Goal: Task Accomplishment & Management: Manage account settings

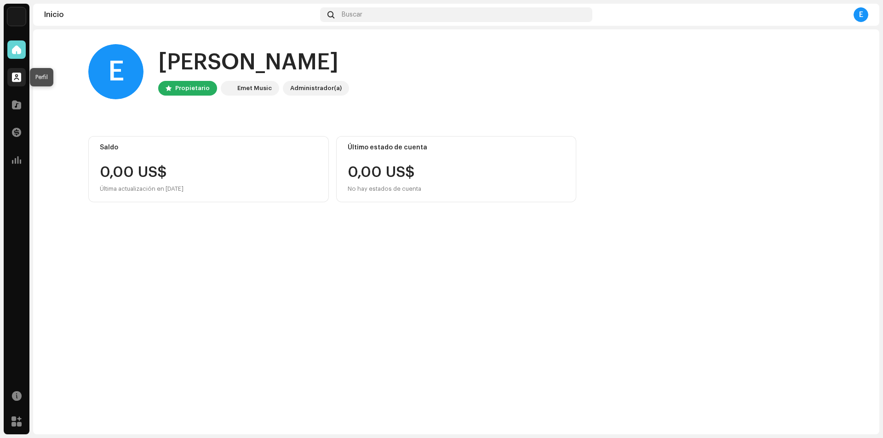
click at [19, 80] on span at bounding box center [16, 77] width 9 height 7
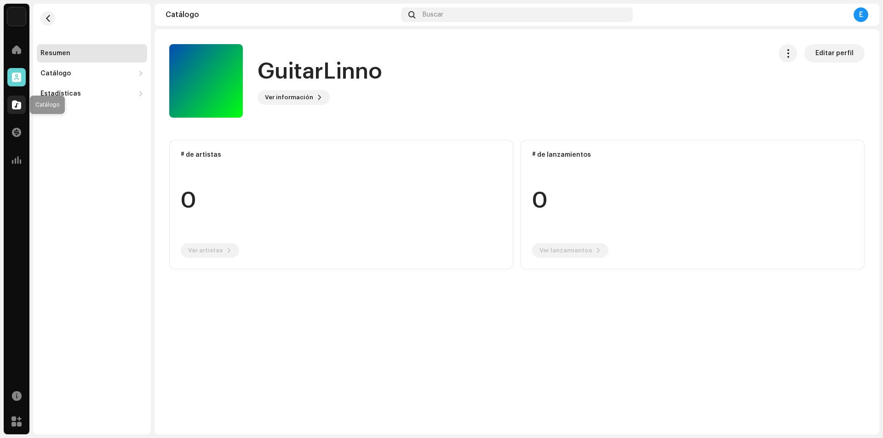
click at [18, 112] on div at bounding box center [16, 105] width 18 height 18
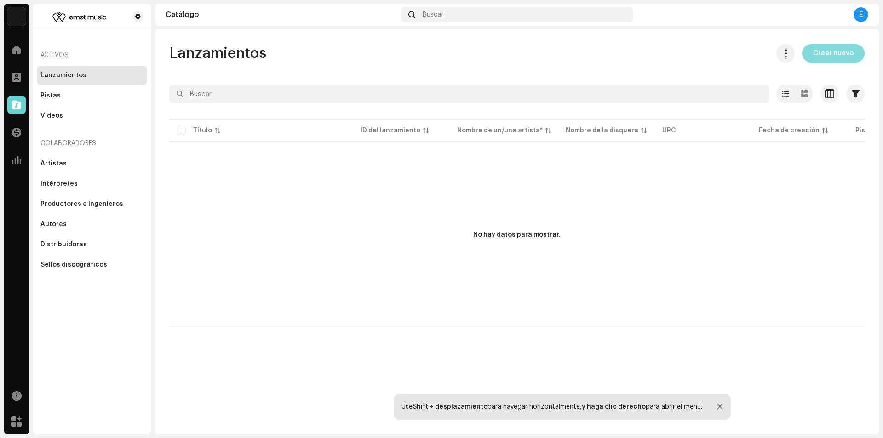
click at [828, 57] on span "Crear nuevo" at bounding box center [833, 53] width 40 height 18
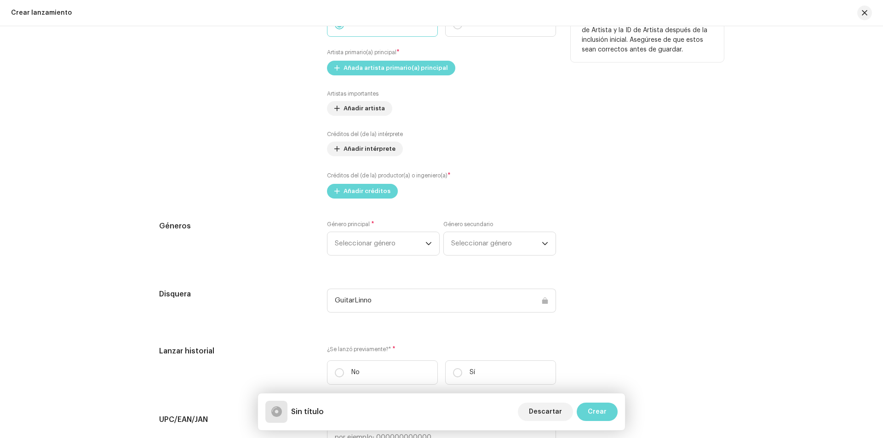
scroll to position [966, 0]
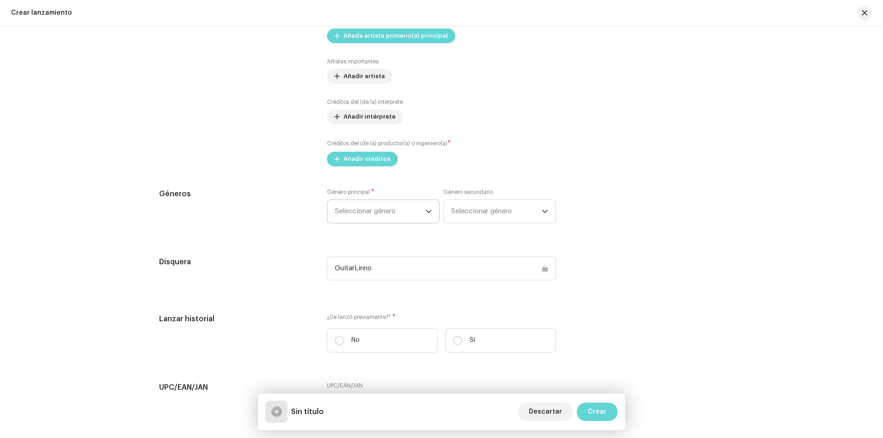
click at [372, 215] on span "Seleccionar género" at bounding box center [380, 211] width 91 height 23
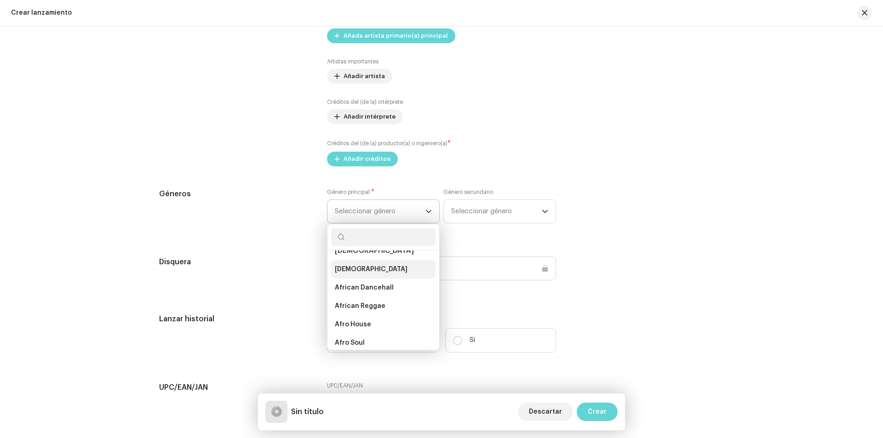
scroll to position [0, 0]
click at [384, 241] on input "pop" at bounding box center [383, 237] width 104 height 18
type input "pop"
click at [475, 219] on span "Seleccionar género" at bounding box center [496, 211] width 91 height 23
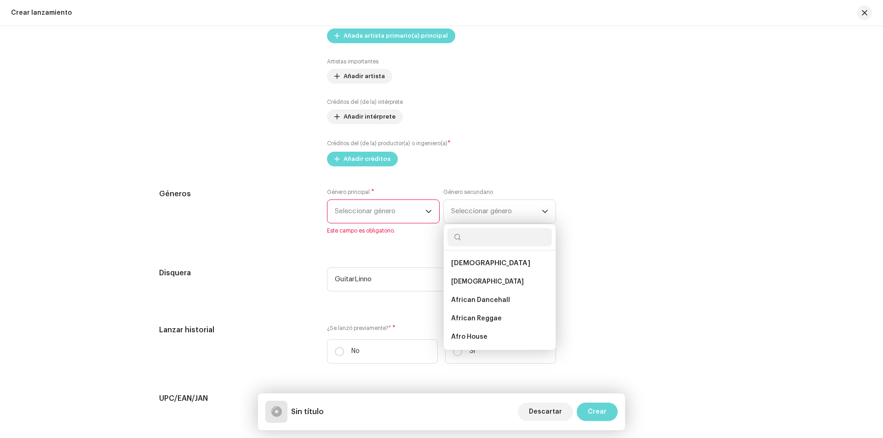
click at [401, 218] on span "Seleccionar género" at bounding box center [380, 211] width 91 height 23
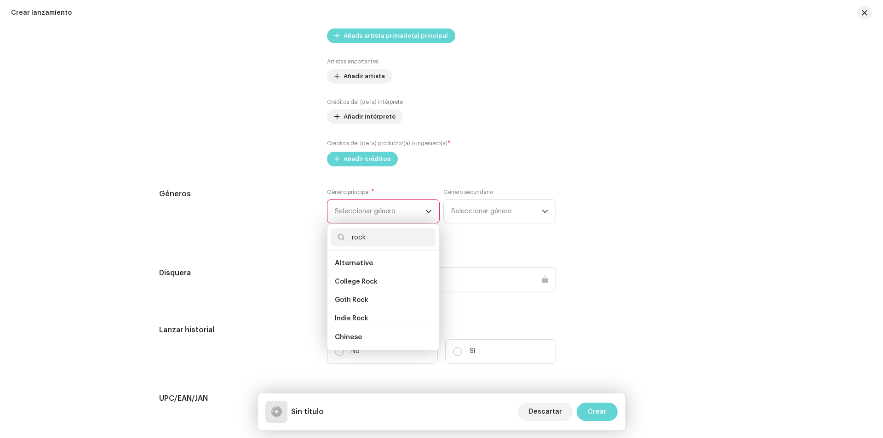
type input "rock"
click at [366, 262] on span "Alternative" at bounding box center [354, 263] width 38 height 7
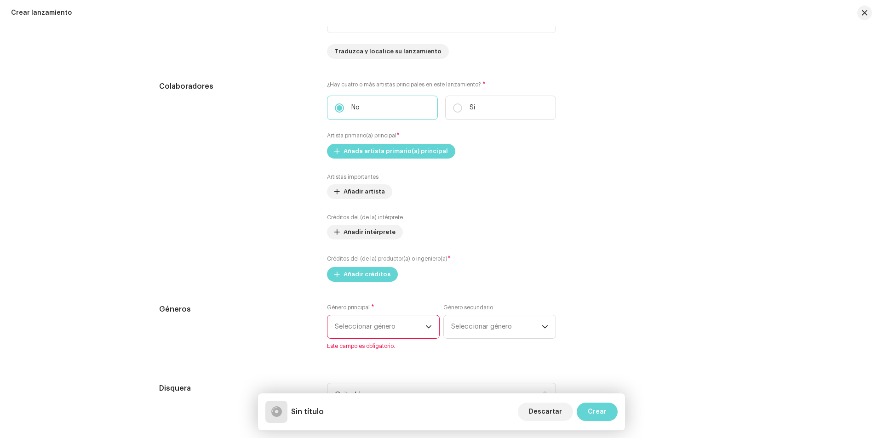
scroll to position [966, 0]
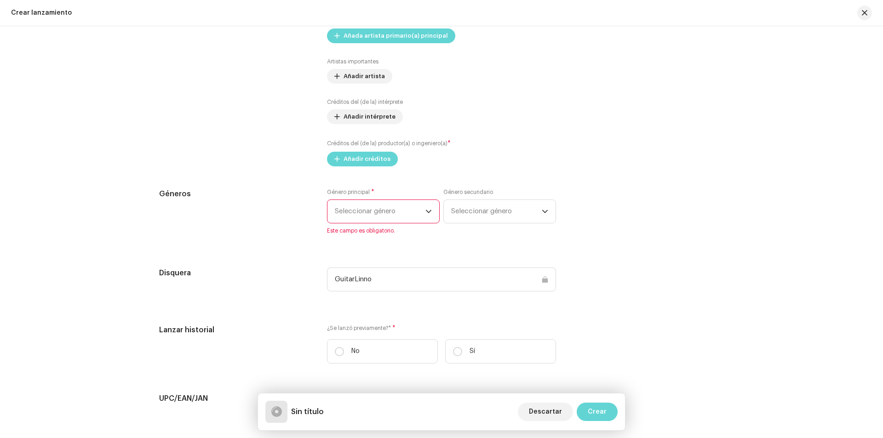
click at [367, 214] on span "Seleccionar género" at bounding box center [380, 211] width 91 height 23
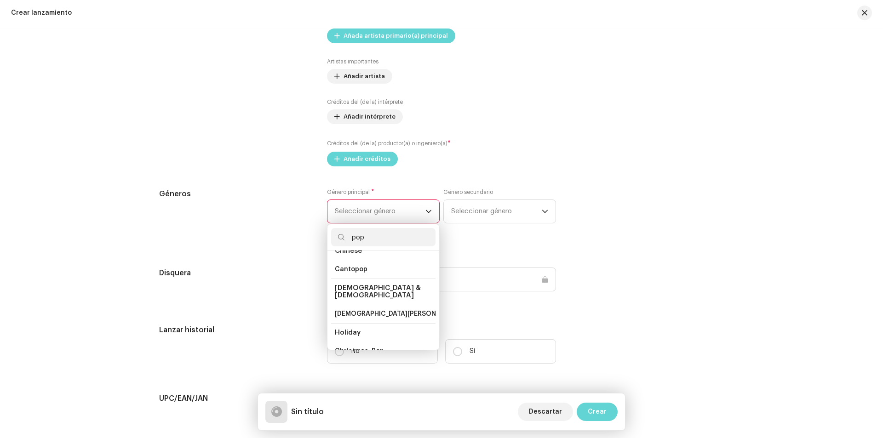
scroll to position [0, 0]
type input "pop"
click at [351, 301] on span "Pop Punk" at bounding box center [350, 300] width 30 height 9
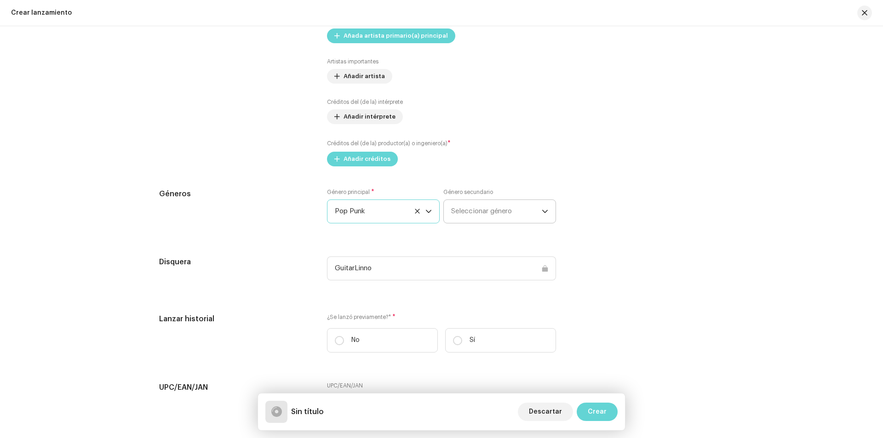
click at [461, 220] on span "Seleccionar género" at bounding box center [496, 211] width 91 height 23
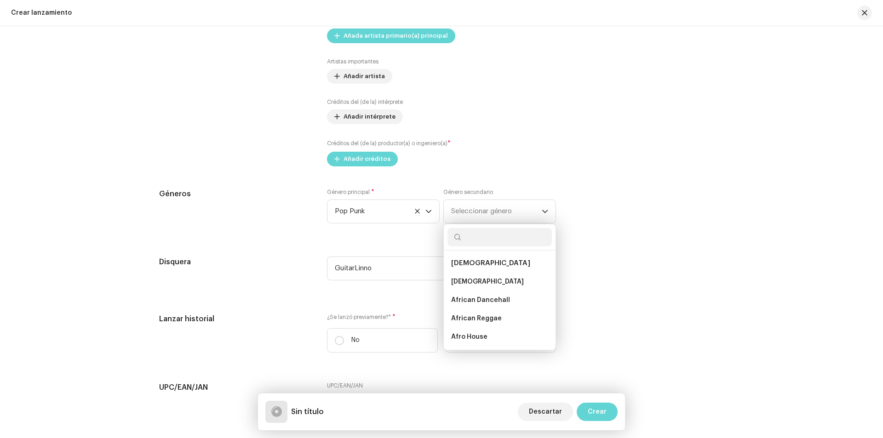
click at [607, 251] on div "Rellenar previamente la información de lanzamiento a partir de los metadatos de…" at bounding box center [441, 124] width 565 height 973
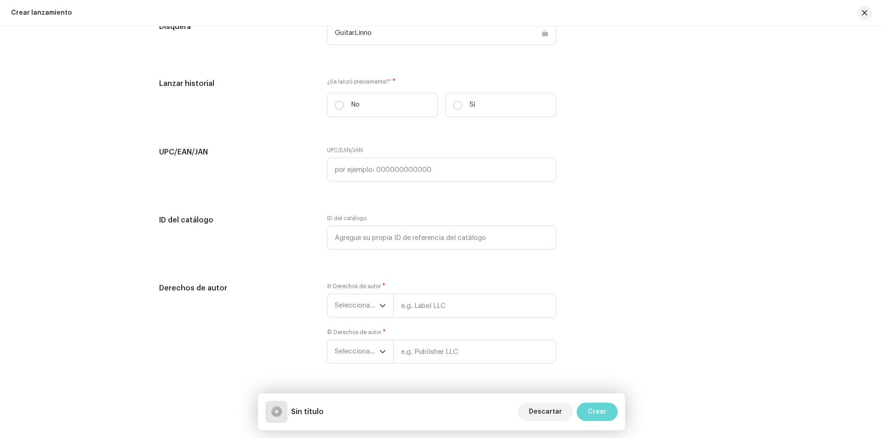
scroll to position [1226, 0]
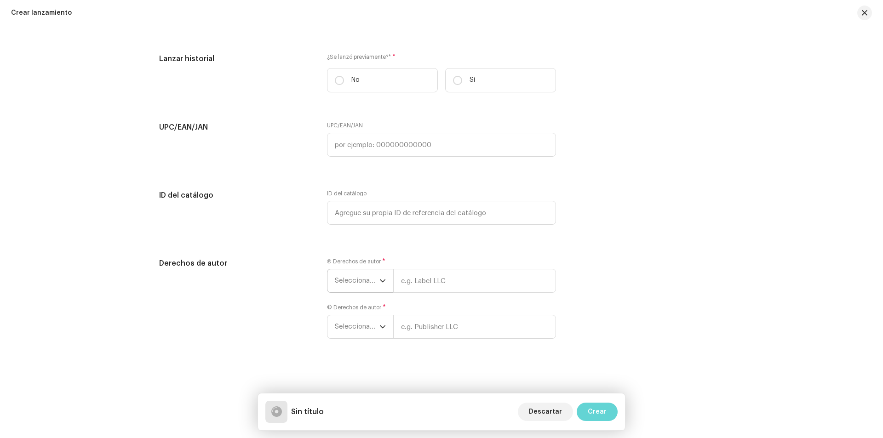
click at [379, 282] on icon "dropdown trigger" at bounding box center [382, 281] width 6 height 6
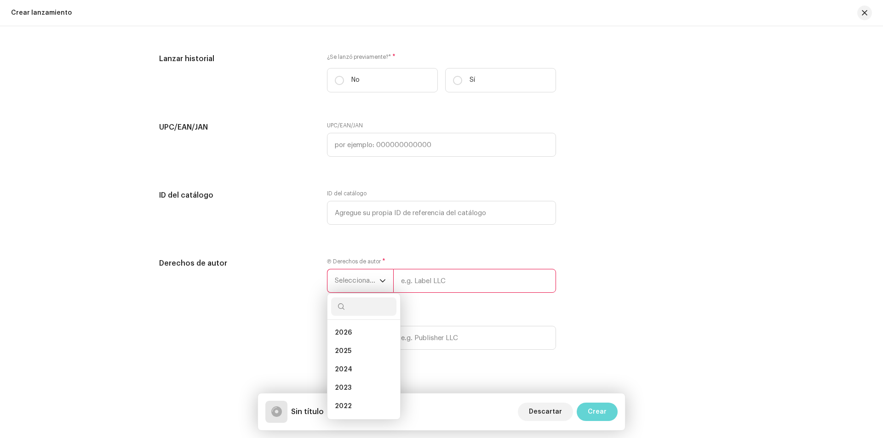
click at [379, 282] on icon "dropdown trigger" at bounding box center [382, 281] width 6 height 6
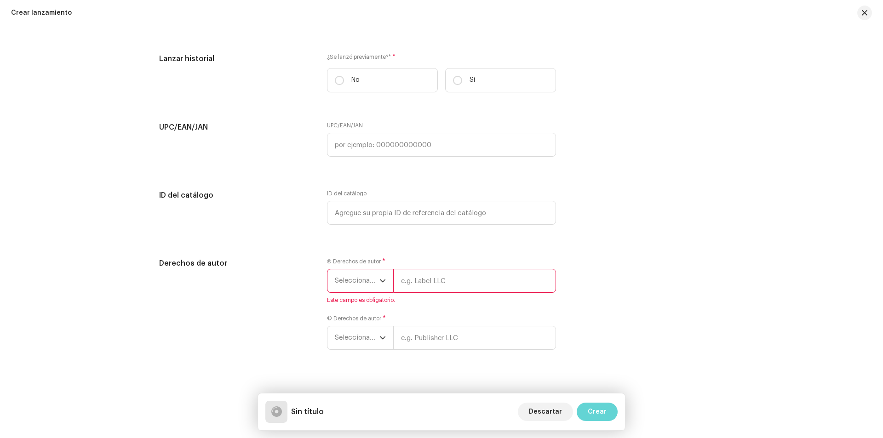
click at [287, 289] on div "Derechos de autor" at bounding box center [235, 309] width 153 height 103
click at [379, 335] on icon "dropdown trigger" at bounding box center [382, 338] width 6 height 6
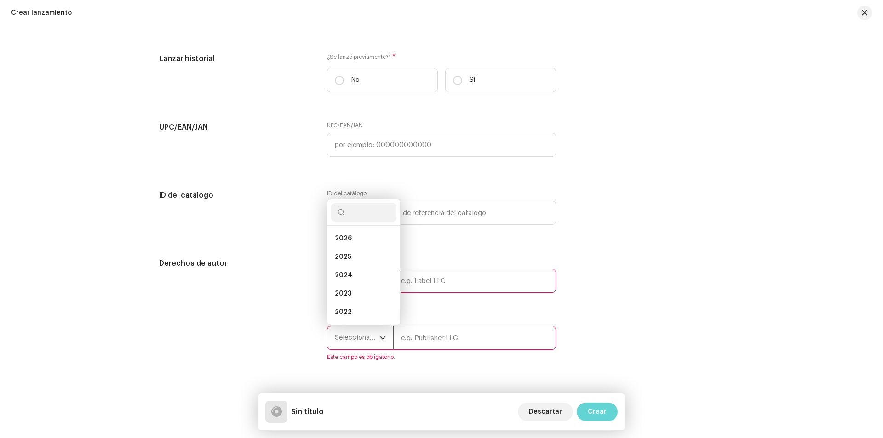
click at [379, 335] on icon "dropdown trigger" at bounding box center [382, 338] width 6 height 6
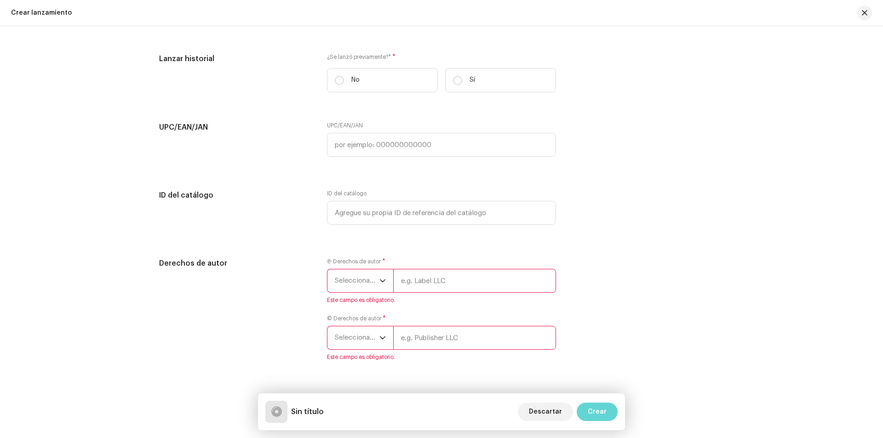
click at [301, 311] on div "Derechos de autor" at bounding box center [235, 315] width 153 height 114
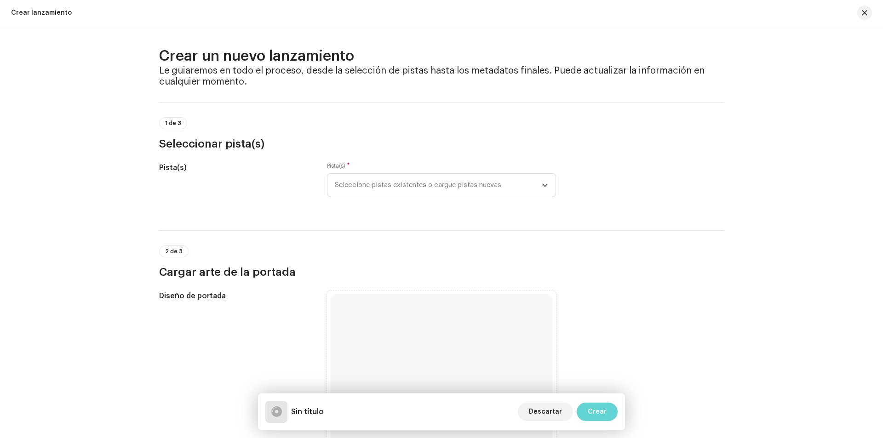
scroll to position [0, 0]
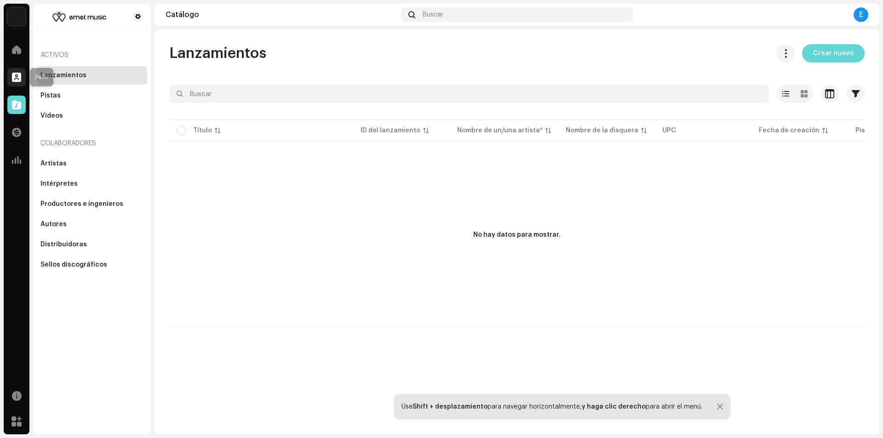
click at [16, 79] on span at bounding box center [16, 77] width 9 height 7
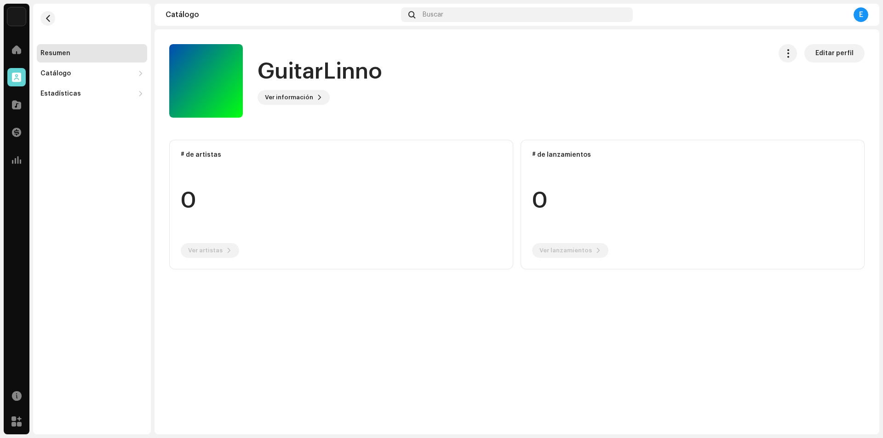
click at [15, 17] on img at bounding box center [16, 16] width 18 height 18
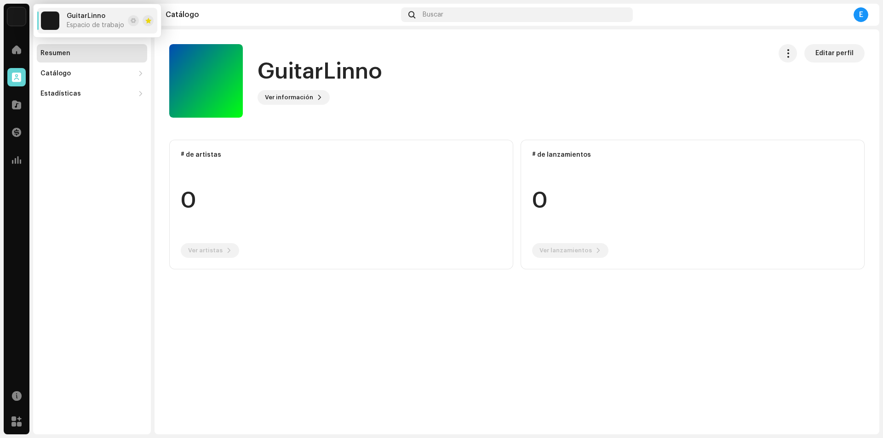
click at [90, 152] on div "Resumen Catálogo Lanzamientos Pistas Estadísticas Consumo Participación Ingresos" at bounding box center [92, 219] width 118 height 431
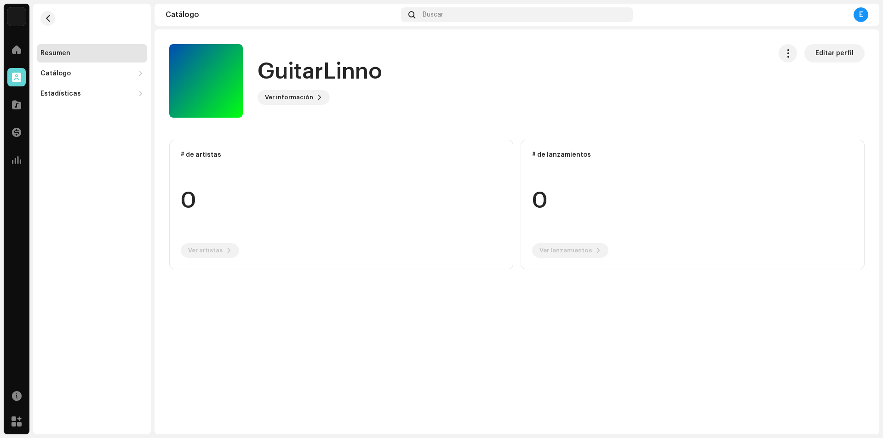
click at [820, 57] on span "Editar perfil" at bounding box center [834, 53] width 38 height 18
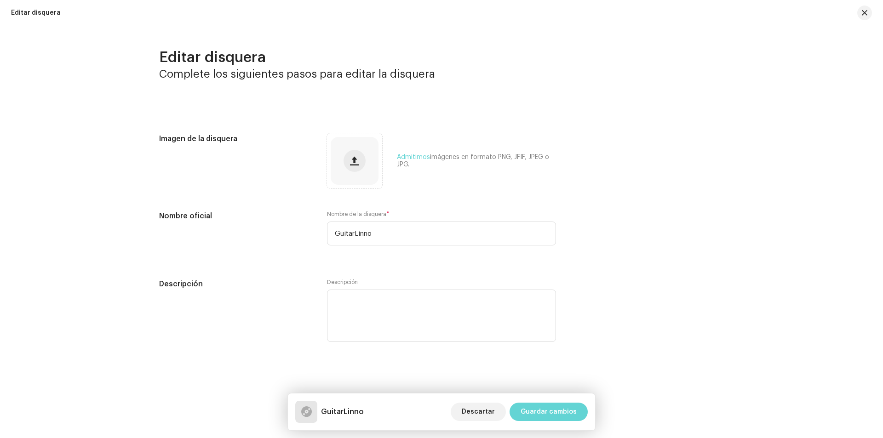
click at [673, 241] on div "Nombre oficial Nombre de la disquera * GuitarLinno" at bounding box center [441, 234] width 565 height 46
click at [363, 168] on div at bounding box center [355, 161] width 48 height 48
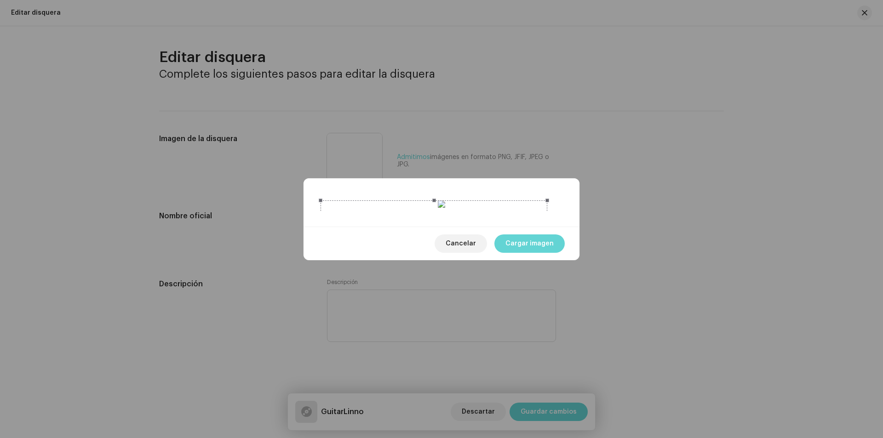
drag, startPoint x: 442, startPoint y: 323, endPoint x: 454, endPoint y: 308, distance: 19.3
click at [454, 422] on span at bounding box center [434, 427] width 217 height 10
drag, startPoint x: 411, startPoint y: 242, endPoint x: 420, endPoint y: 242, distance: 9.7
click at [420, 242] on div at bounding box center [443, 314] width 227 height 227
drag, startPoint x: 444, startPoint y: 82, endPoint x: 445, endPoint y: 96, distance: 13.4
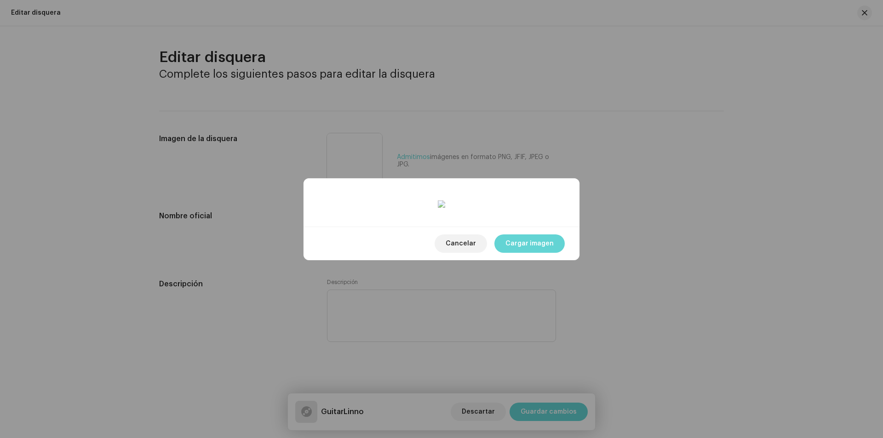
click at [445, 209] on span at bounding box center [436, 214] width 203 height 10
click at [448, 213] on div at bounding box center [440, 319] width 213 height 213
click at [516, 253] on span "Cargar imagen" at bounding box center [529, 244] width 48 height 18
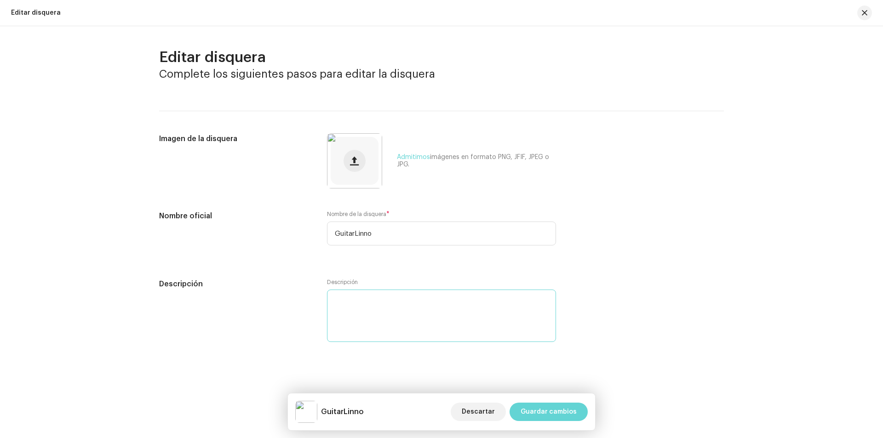
click at [409, 307] on textarea at bounding box center [441, 316] width 229 height 52
click at [552, 410] on span "Guardar cambios" at bounding box center [549, 412] width 56 height 18
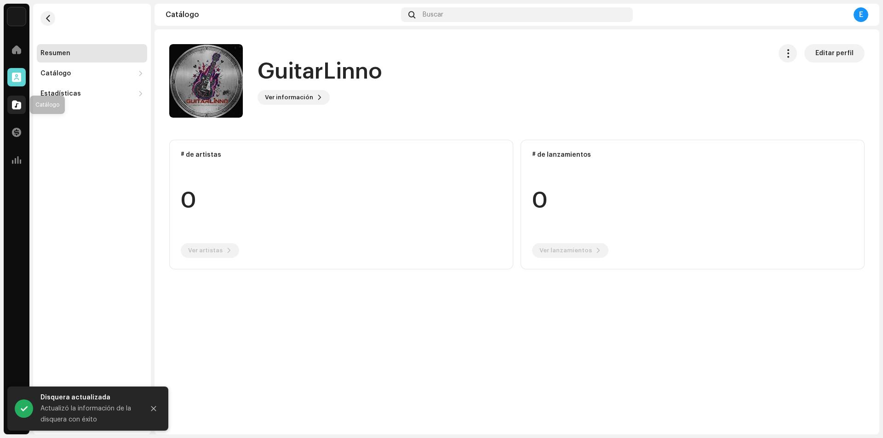
click at [19, 106] on span at bounding box center [16, 104] width 9 height 7
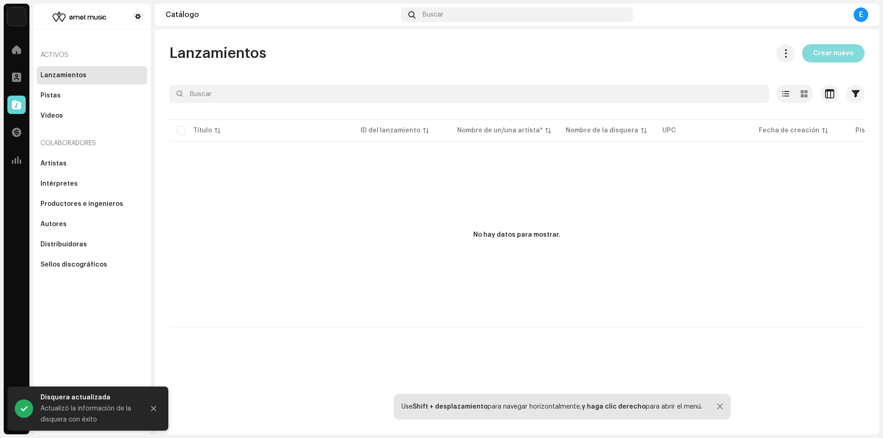
click at [827, 56] on span "Crear nuevo" at bounding box center [833, 53] width 40 height 18
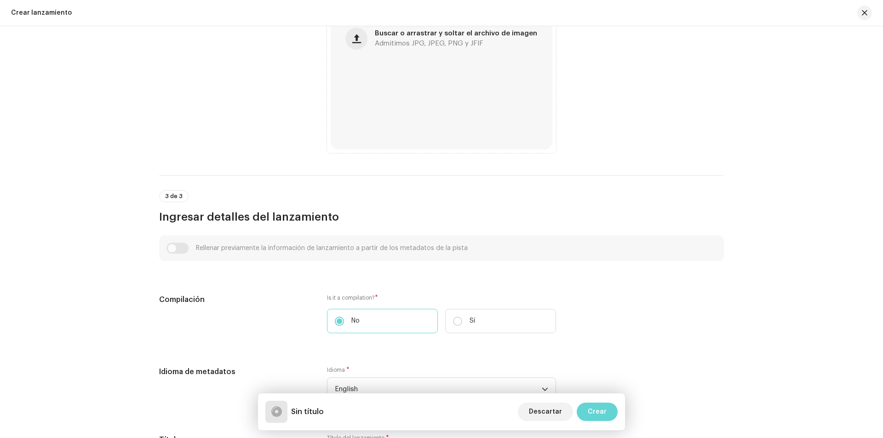
scroll to position [414, 0]
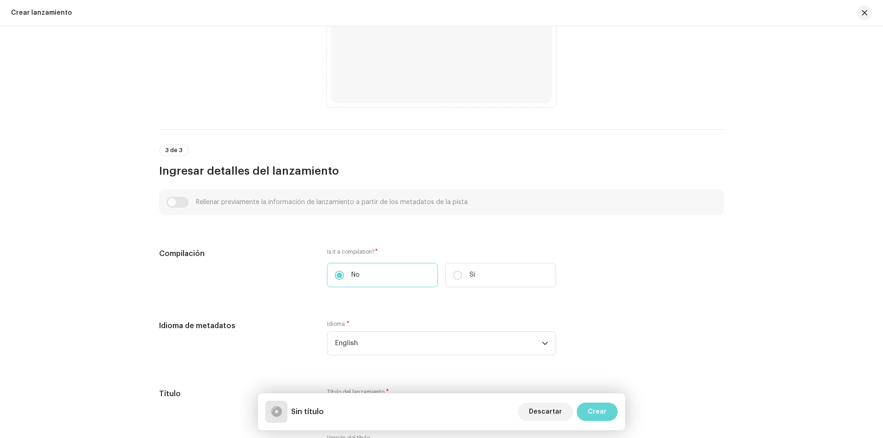
click at [178, 204] on div "Rellenar previamente la información de lanzamiento a partir de los metadatos de…" at bounding box center [441, 202] width 550 height 11
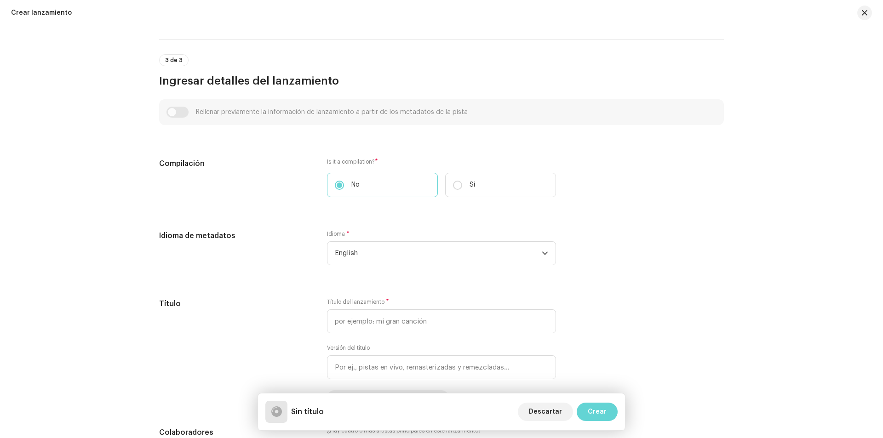
scroll to position [506, 0]
click at [794, 143] on div "Crear un nuevo lanzamiento Le guiaremos en todo el proceso, desde la selección …" at bounding box center [441, 232] width 883 height 412
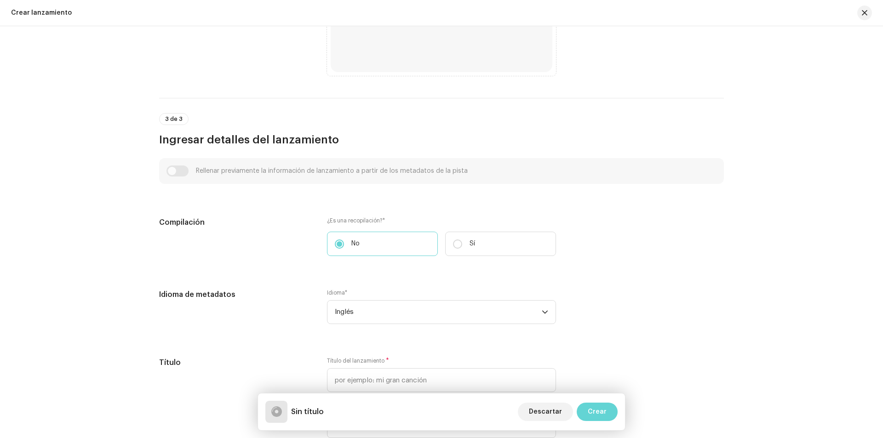
scroll to position [444, 0]
click at [408, 312] on span "Inglés" at bounding box center [438, 313] width 207 height 23
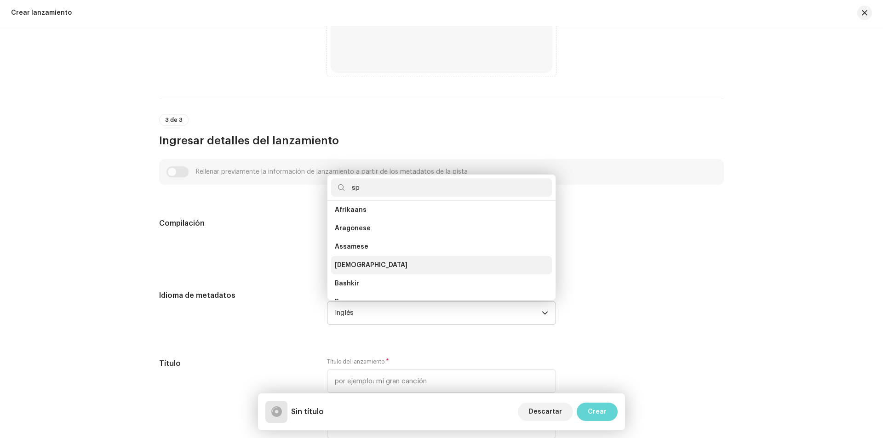
scroll to position [0, 0]
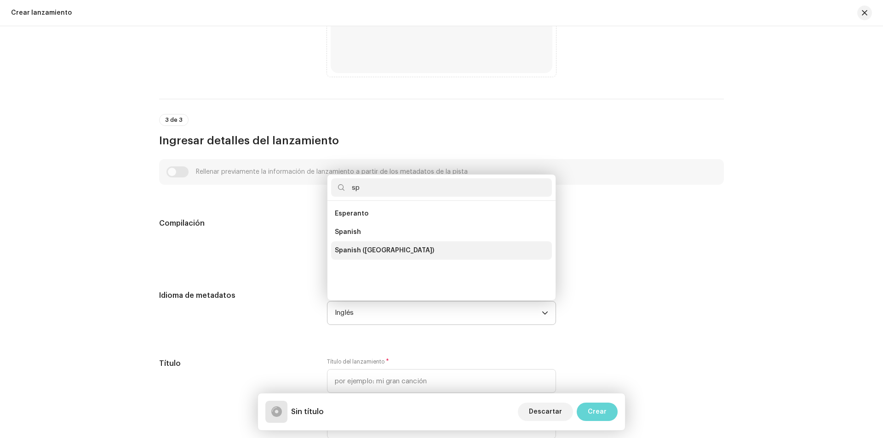
type input "sp"
click at [370, 249] on span "Spanish ([GEOGRAPHIC_DATA])" at bounding box center [384, 250] width 99 height 9
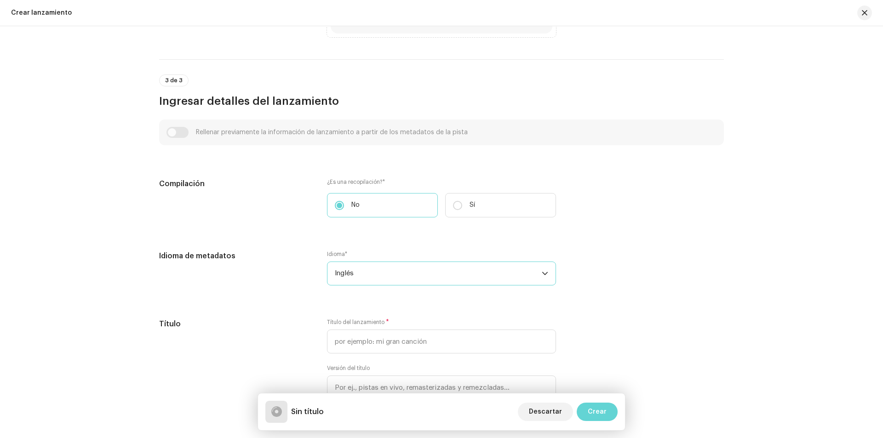
scroll to position [490, 0]
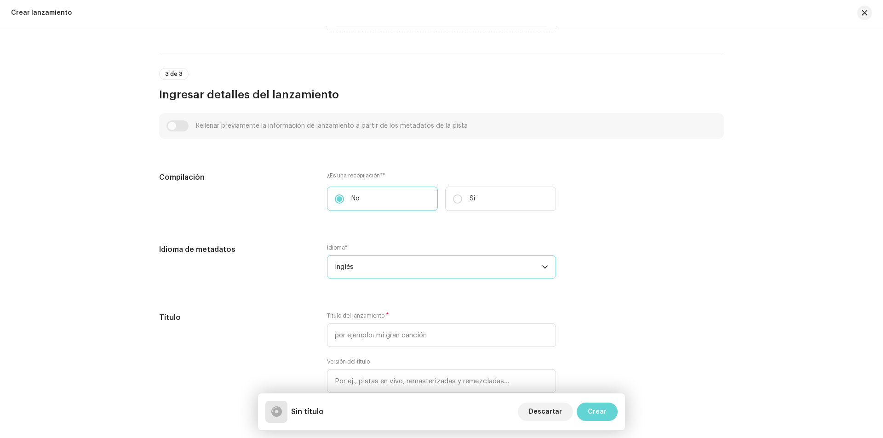
click at [542, 270] on div "disparador desplegable" at bounding box center [545, 267] width 6 height 23
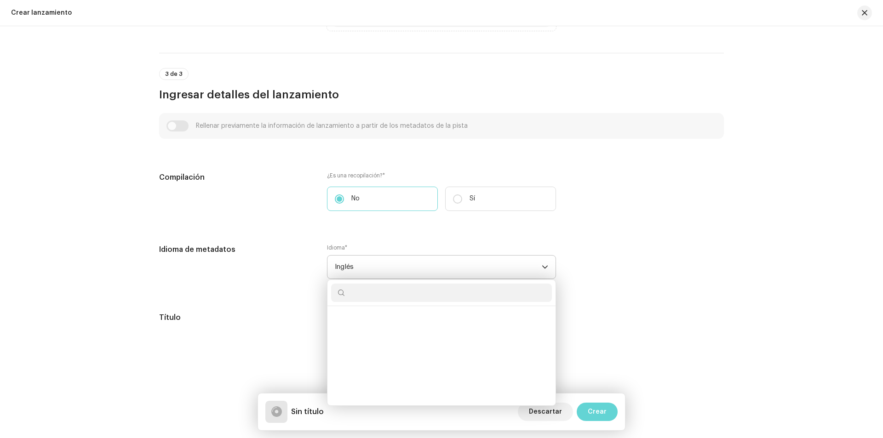
scroll to position [2947, 0]
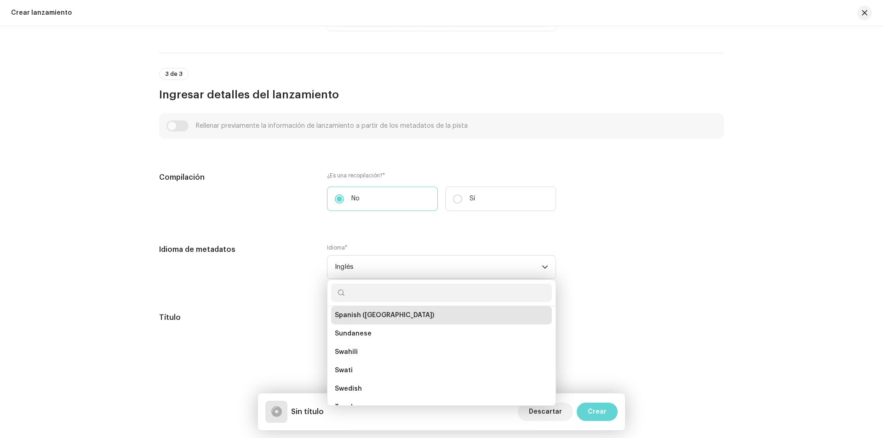
click at [425, 315] on li "Spanish ([GEOGRAPHIC_DATA])" at bounding box center [441, 315] width 221 height 18
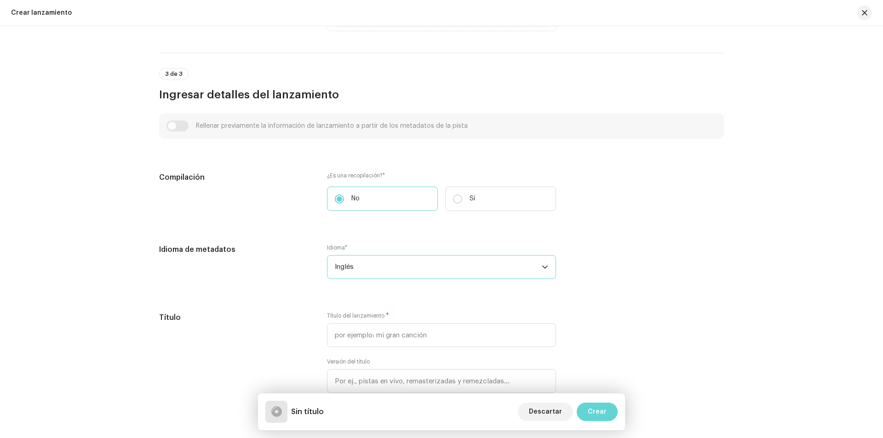
drag, startPoint x: 349, startPoint y: 267, endPoint x: 343, endPoint y: 267, distance: 6.0
click at [347, 267] on font "Inglés" at bounding box center [344, 267] width 19 height 7
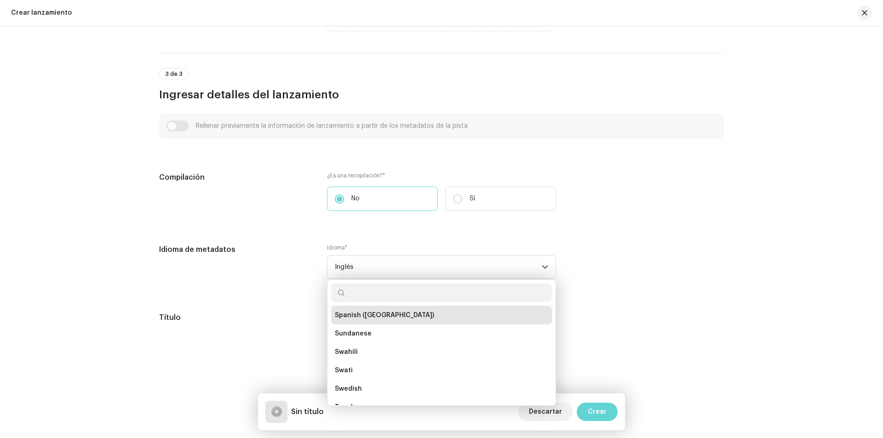
click at [368, 315] on span "Spanish ([GEOGRAPHIC_DATA])" at bounding box center [384, 315] width 99 height 9
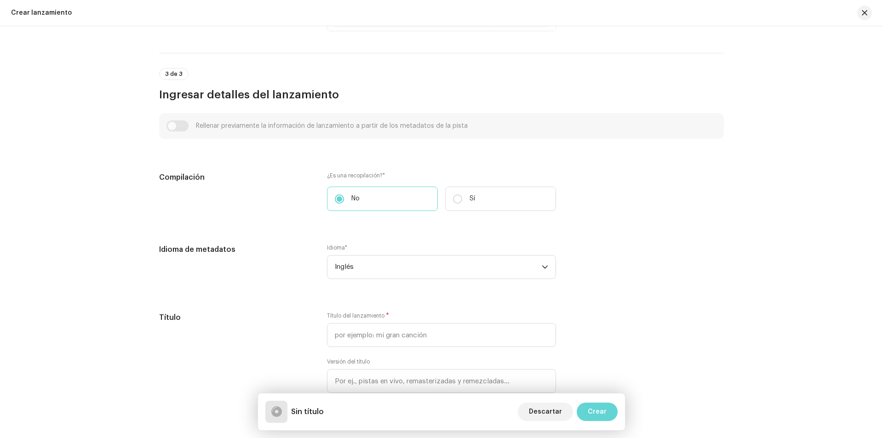
click at [382, 281] on div "Idioma * Inglés" at bounding box center [441, 267] width 229 height 46
click at [383, 278] on span "Inglés" at bounding box center [438, 267] width 207 height 23
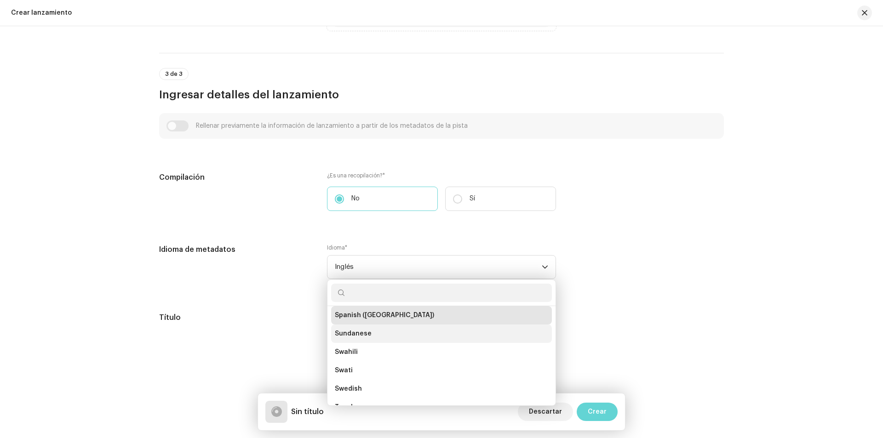
click at [367, 338] on span "Sundanese" at bounding box center [353, 333] width 37 height 9
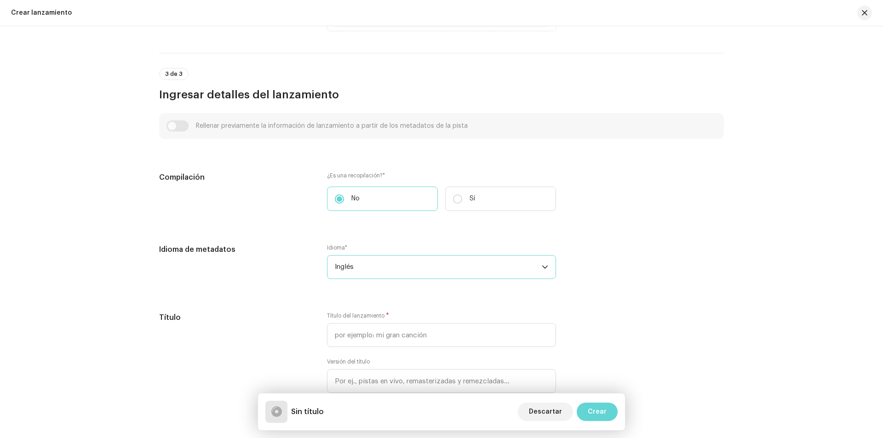
click at [371, 268] on span "Inglés" at bounding box center [438, 267] width 207 height 23
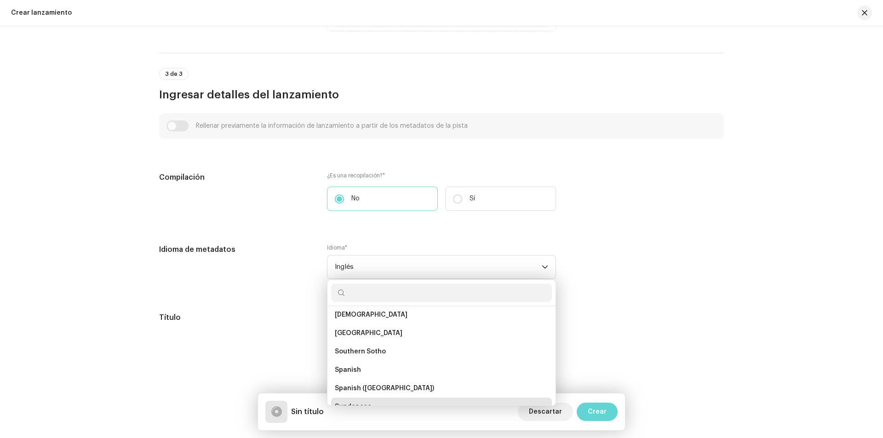
scroll to position [2873, 0]
click at [370, 390] on span "Spanish ([GEOGRAPHIC_DATA])" at bounding box center [384, 388] width 99 height 9
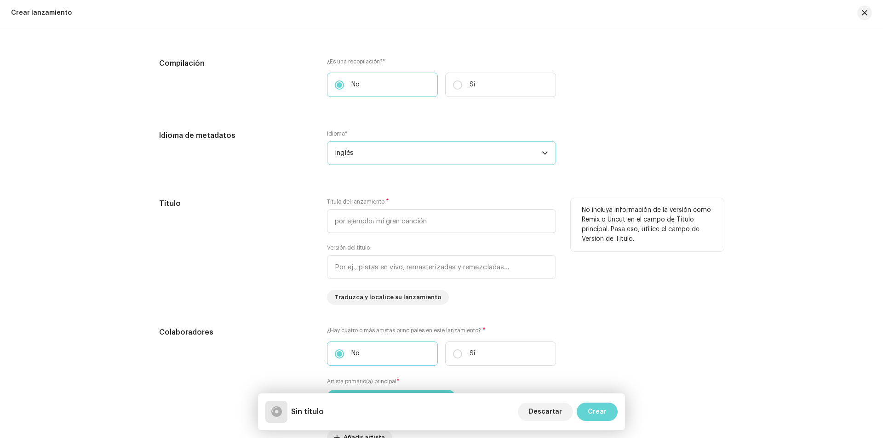
scroll to position [628, 0]
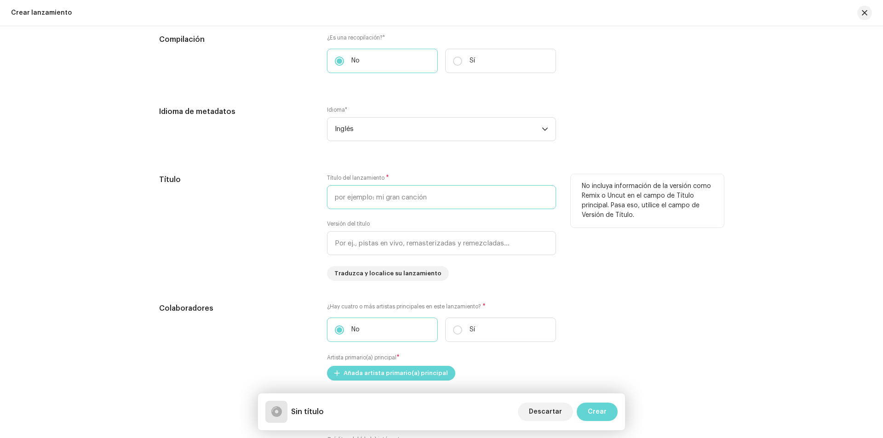
click at [453, 196] on input "text" at bounding box center [441, 197] width 229 height 24
click at [408, 197] on input "text" at bounding box center [441, 197] width 229 height 24
click at [377, 196] on input "text" at bounding box center [441, 197] width 229 height 24
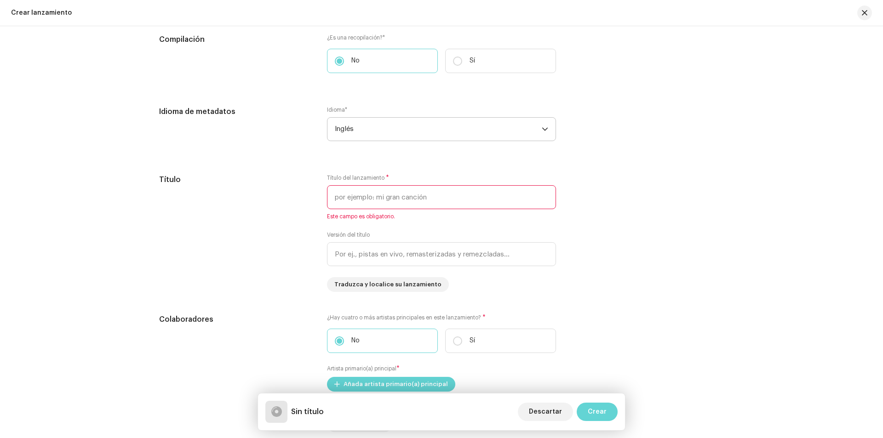
click at [387, 133] on span "Inglés" at bounding box center [438, 129] width 207 height 23
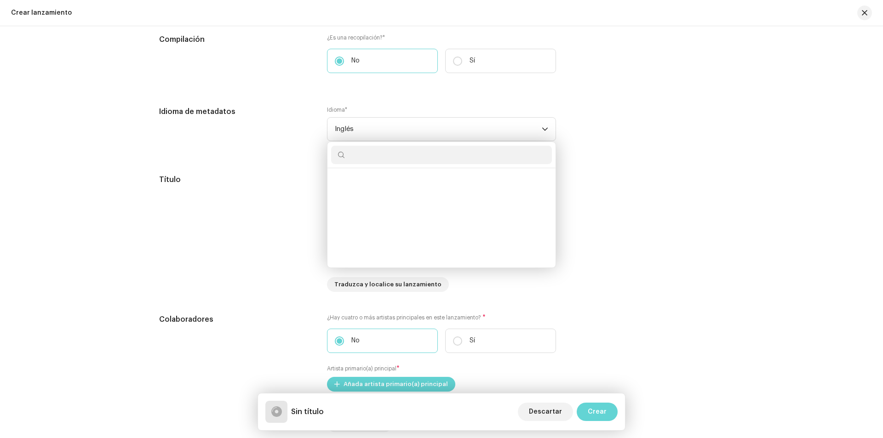
scroll to position [2947, 0]
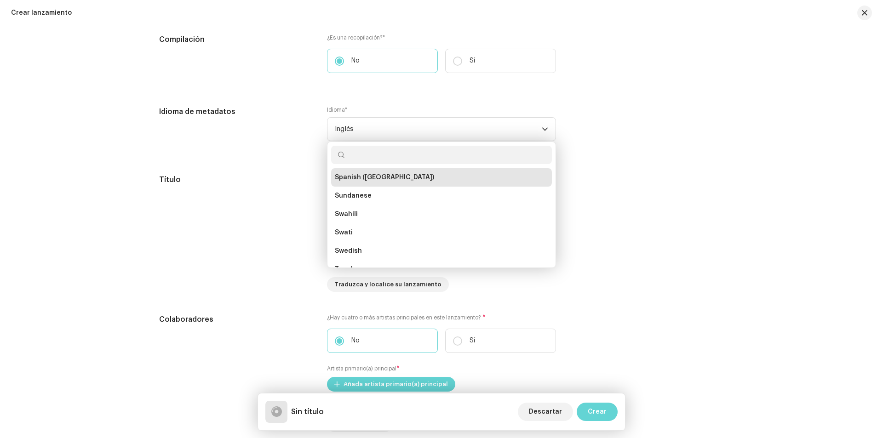
click at [367, 184] on li "Spanish ([GEOGRAPHIC_DATA])" at bounding box center [441, 177] width 221 height 18
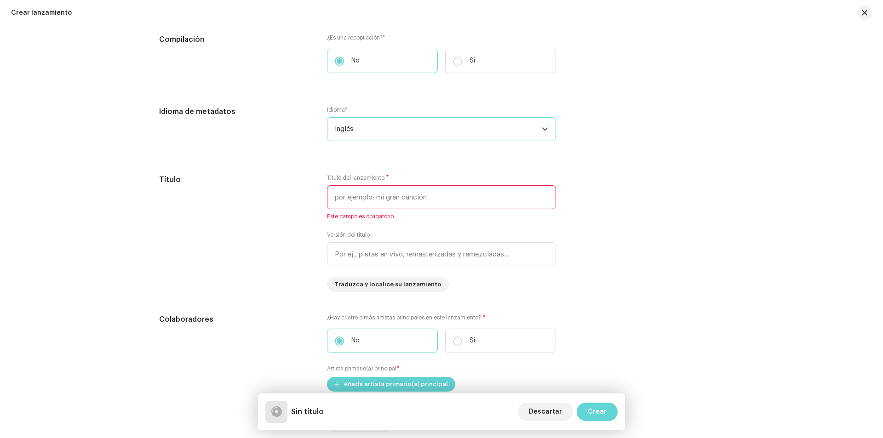
drag, startPoint x: 349, startPoint y: 124, endPoint x: 358, endPoint y: 138, distance: 16.3
click at [350, 124] on span "Inglés" at bounding box center [438, 129] width 207 height 23
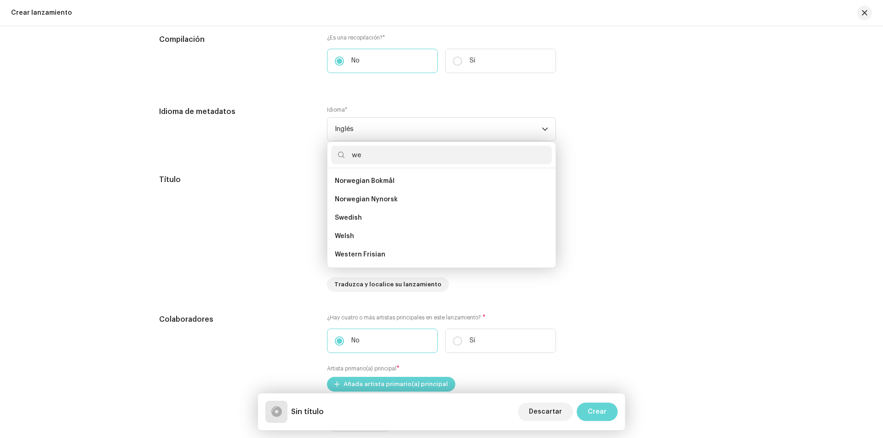
scroll to position [4, 0]
type input "w"
type input "espa"
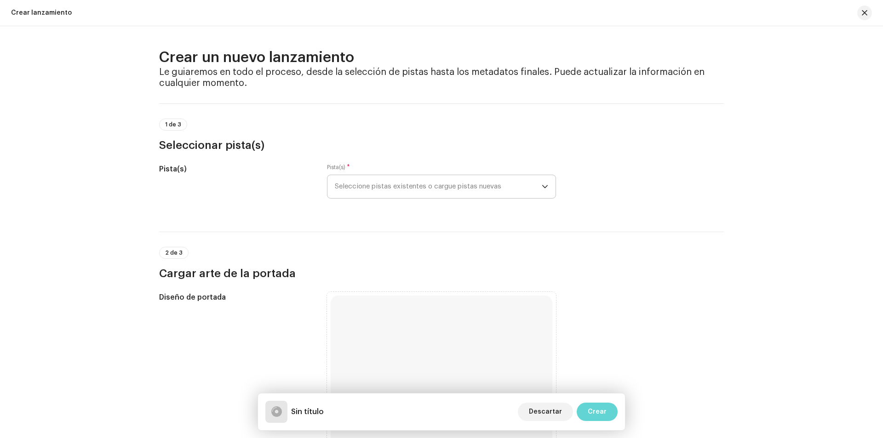
click at [379, 186] on span "Seleccione pistas existentes o cargue pistas nuevas" at bounding box center [438, 186] width 207 height 23
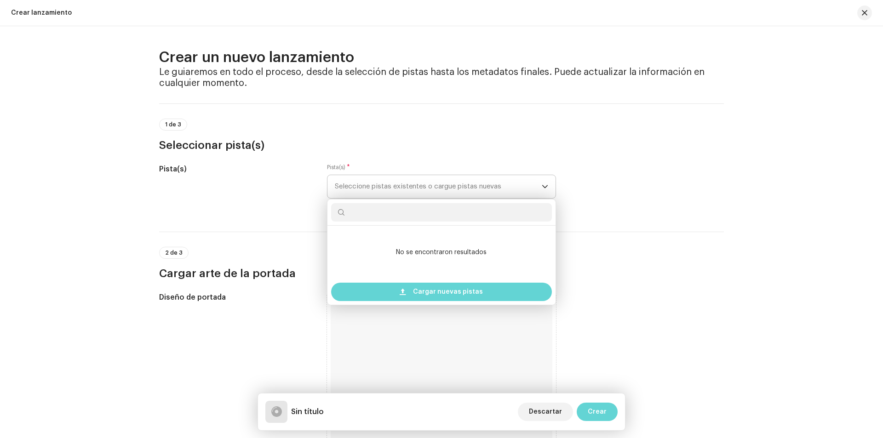
click at [377, 183] on span "Seleccione pistas existentes o cargue pistas nuevas" at bounding box center [438, 186] width 207 height 23
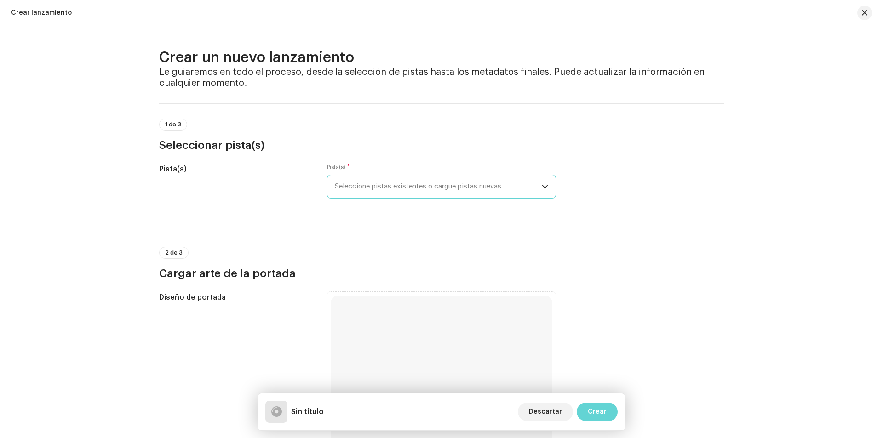
click at [475, 188] on span "Seleccione pistas existentes o cargue pistas nuevas" at bounding box center [438, 186] width 207 height 23
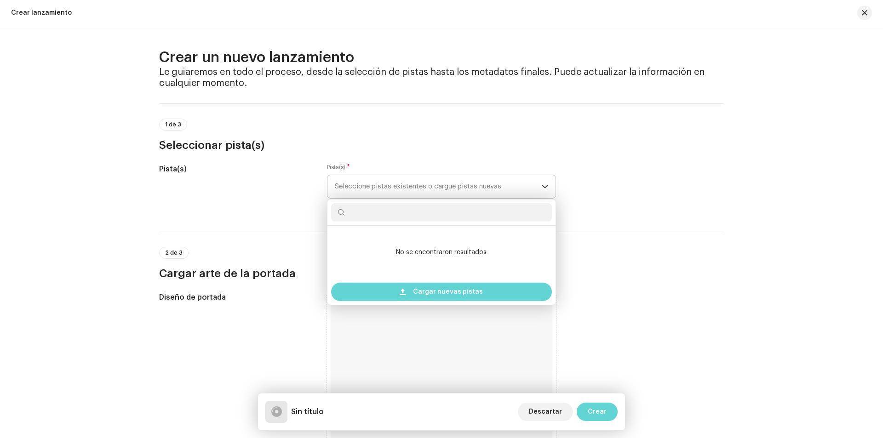
click at [475, 188] on span "Seleccione pistas existentes o cargue pistas nuevas" at bounding box center [438, 186] width 207 height 23
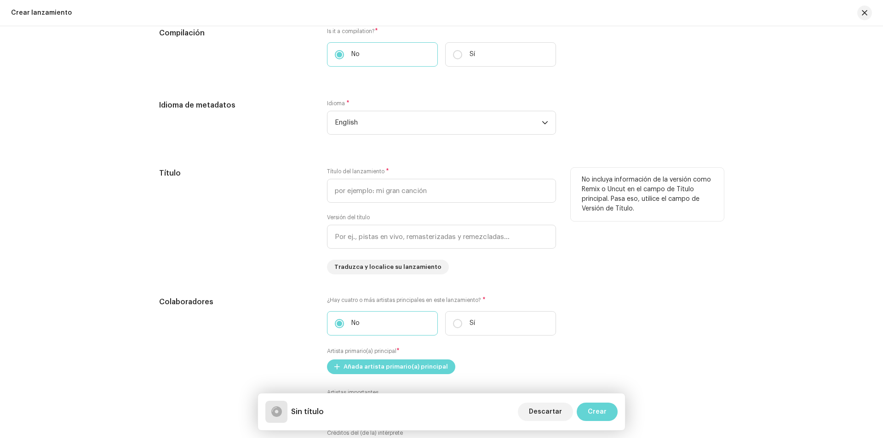
scroll to position [644, 0]
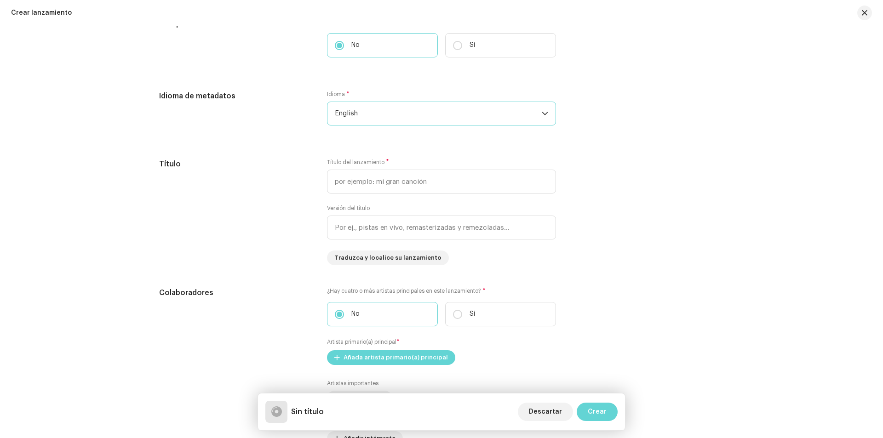
click at [463, 115] on span "English" at bounding box center [438, 113] width 207 height 23
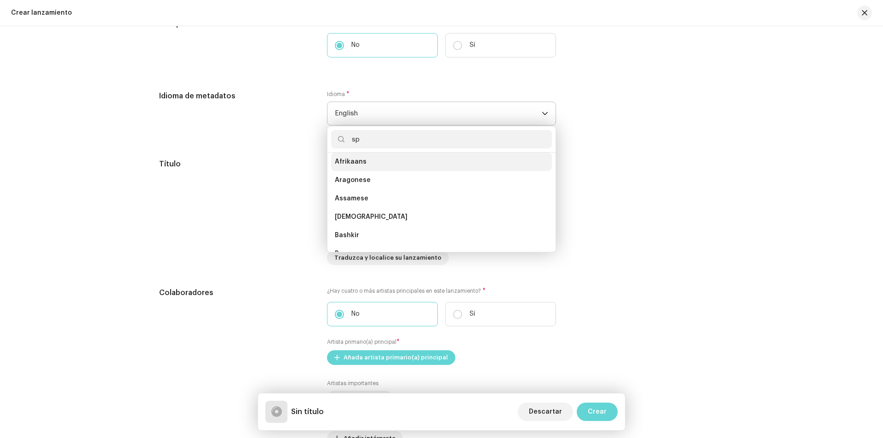
scroll to position [0, 0]
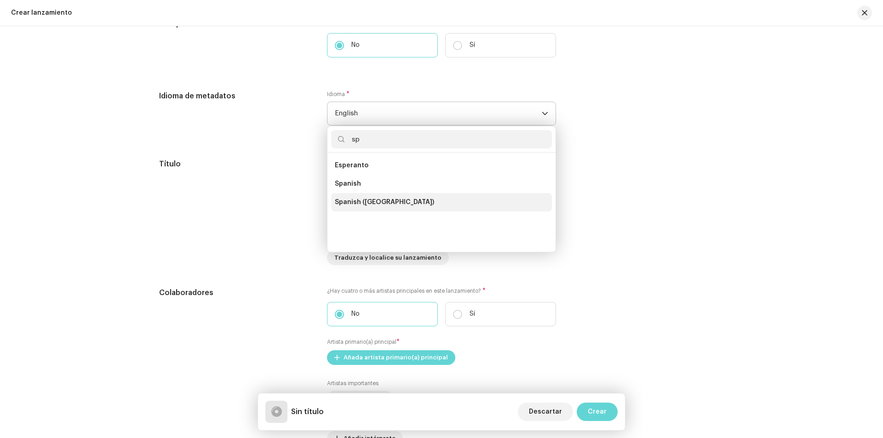
type input "sp"
click at [384, 200] on span "Spanish ([GEOGRAPHIC_DATA])" at bounding box center [384, 202] width 99 height 9
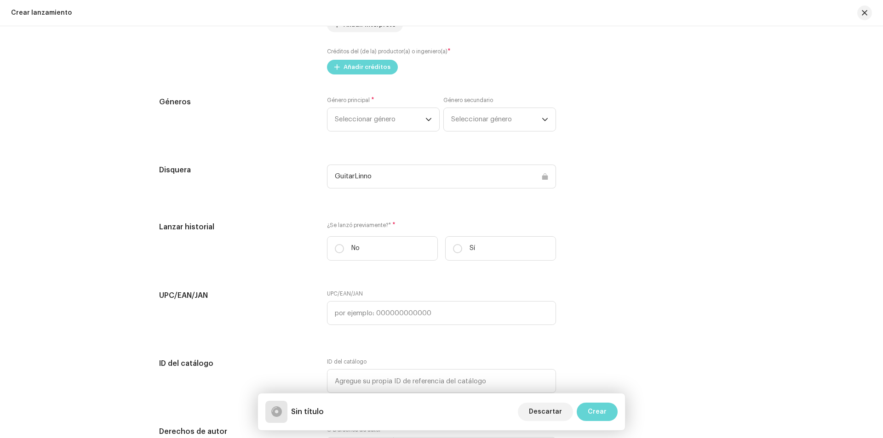
scroll to position [1104, 0]
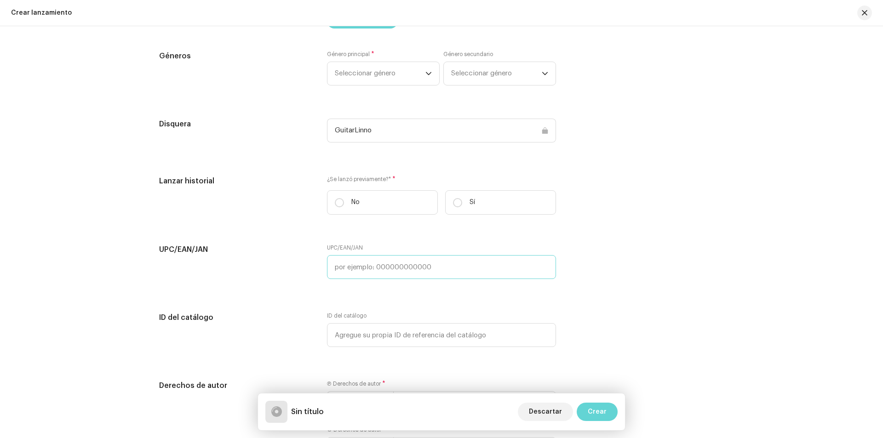
click at [374, 265] on input "text" at bounding box center [441, 267] width 229 height 24
click at [273, 278] on div "UPC/EAN/JAN" at bounding box center [235, 267] width 153 height 46
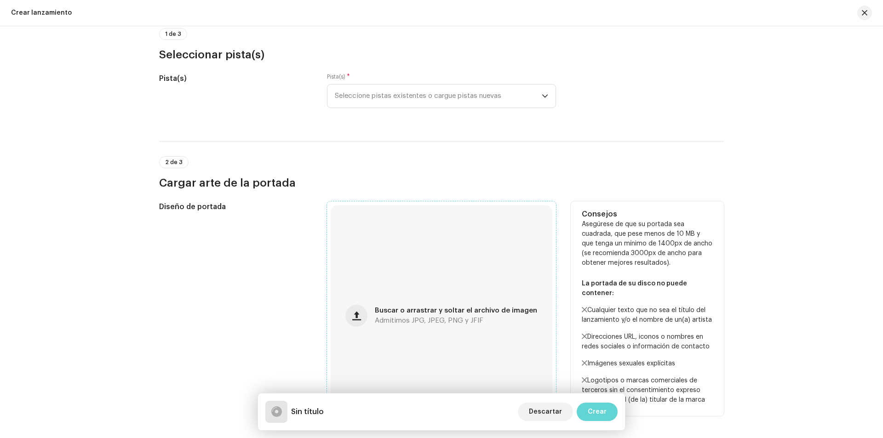
scroll to position [0, 0]
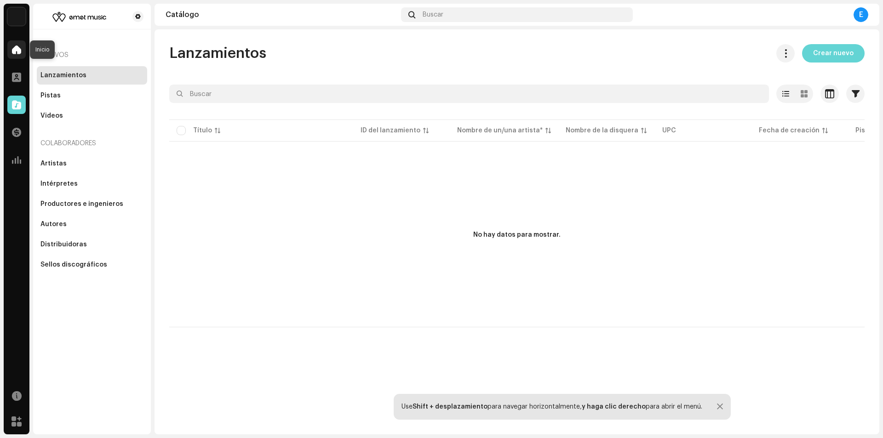
click at [19, 48] on span at bounding box center [16, 49] width 9 height 7
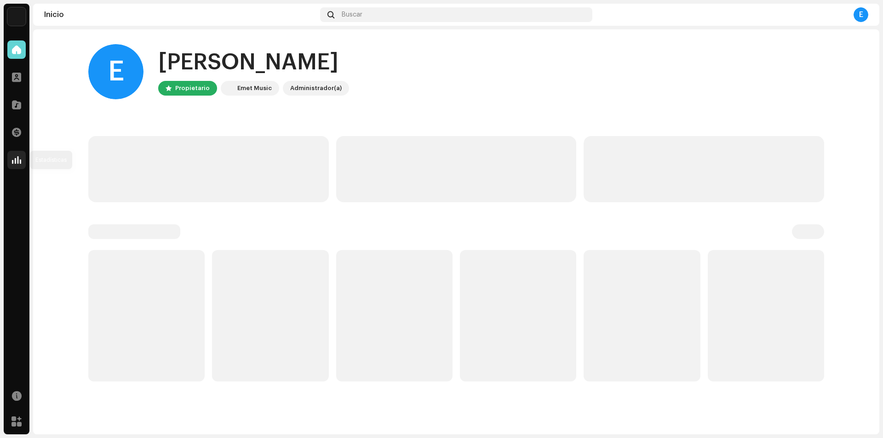
click at [21, 164] on div at bounding box center [16, 160] width 18 height 18
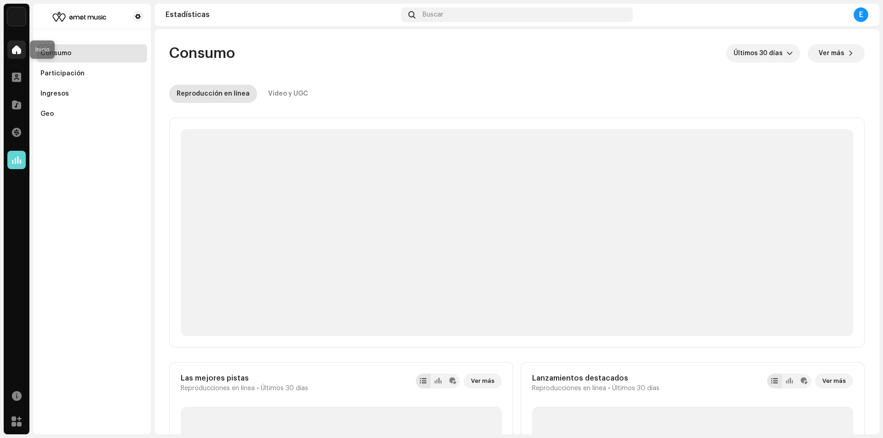
click at [19, 48] on span at bounding box center [16, 49] width 9 height 7
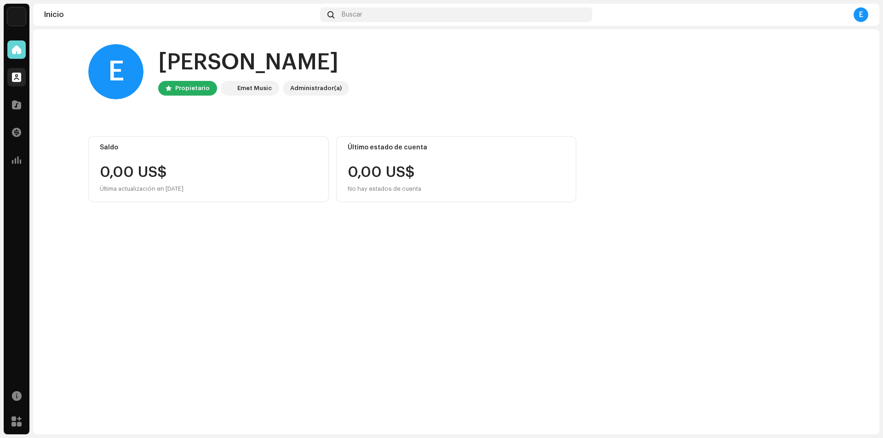
click at [20, 82] on div at bounding box center [16, 77] width 18 height 18
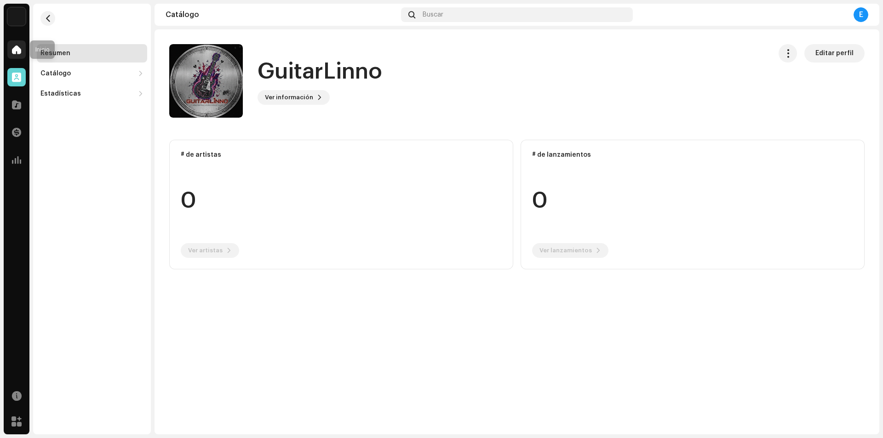
click at [15, 54] on div at bounding box center [16, 49] width 18 height 18
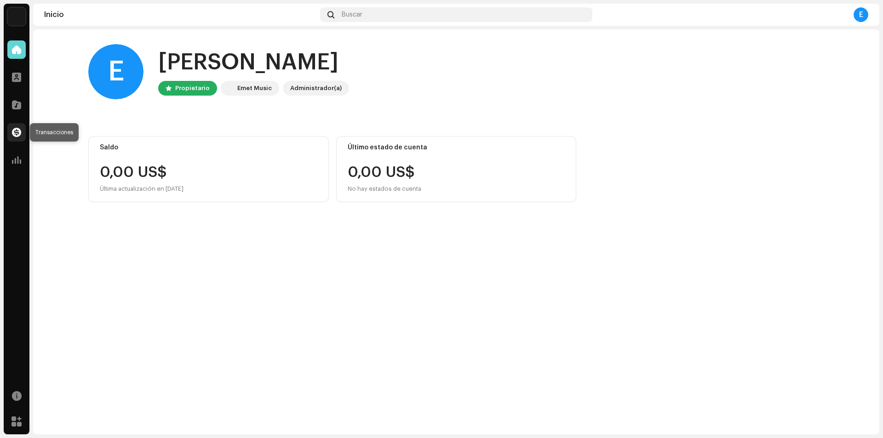
click at [21, 138] on div at bounding box center [16, 132] width 18 height 18
click at [17, 134] on span at bounding box center [16, 132] width 9 height 7
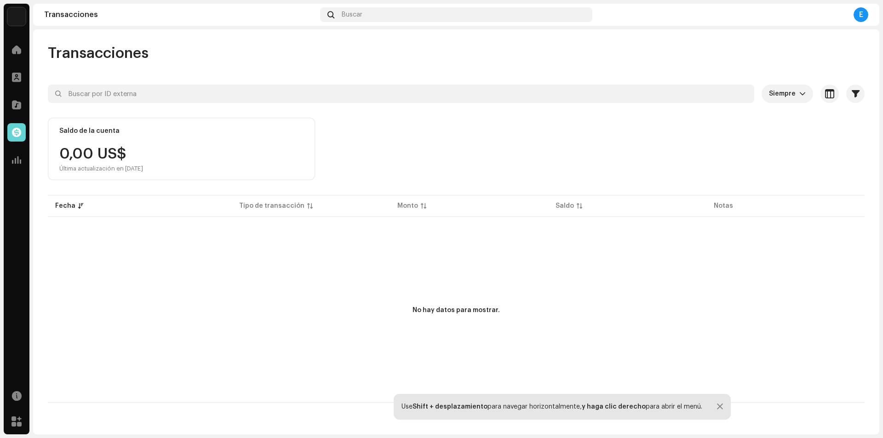
click at [13, 20] on img at bounding box center [16, 16] width 18 height 18
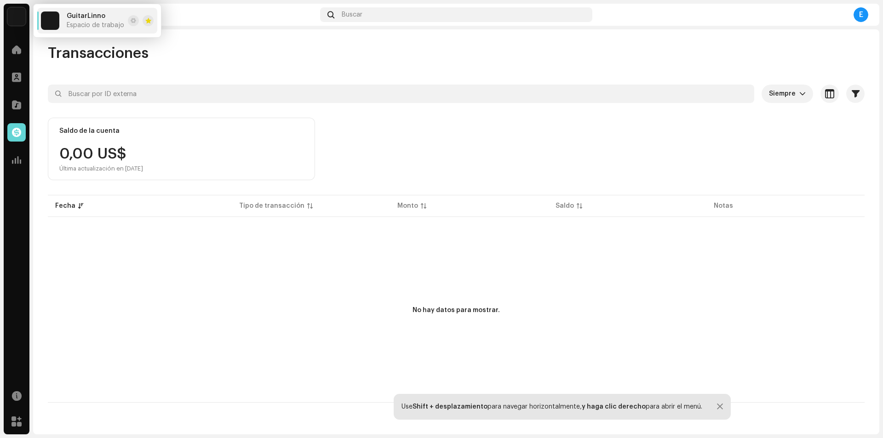
click at [682, 51] on div "Transacciones" at bounding box center [456, 53] width 817 height 18
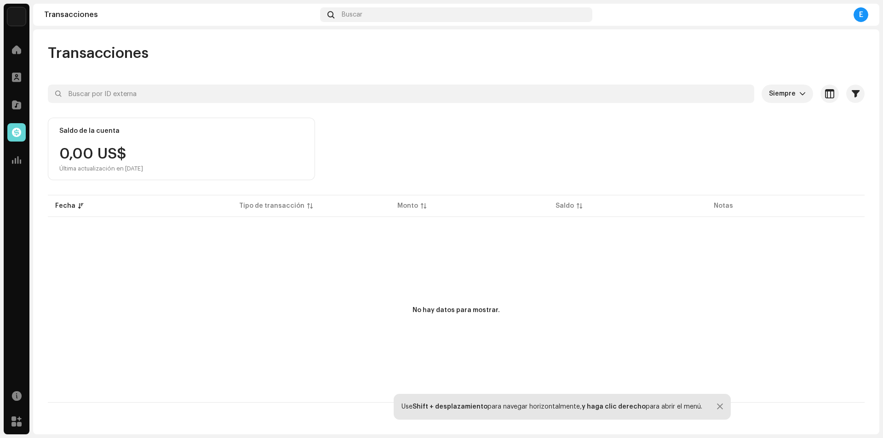
click at [857, 20] on div "E" at bounding box center [861, 14] width 15 height 15
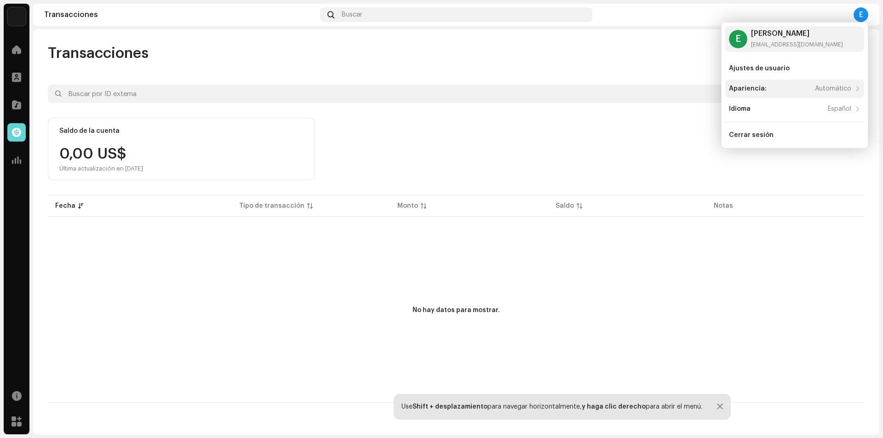
click at [857, 86] on div at bounding box center [858, 88] width 6 height 7
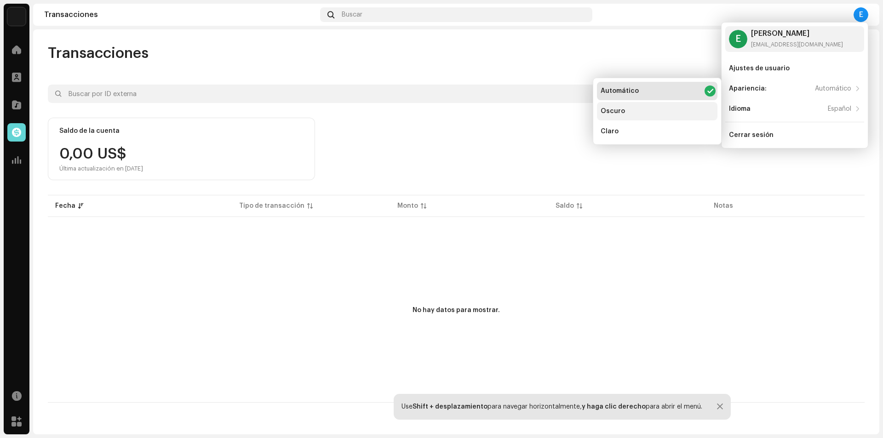
click at [684, 116] on div "Oscuro" at bounding box center [657, 111] width 120 height 18
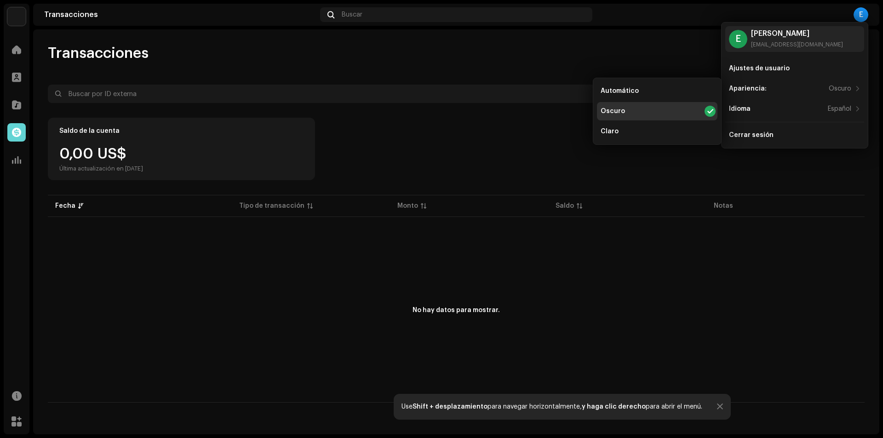
click at [537, 57] on div "Transacciones" at bounding box center [456, 53] width 817 height 18
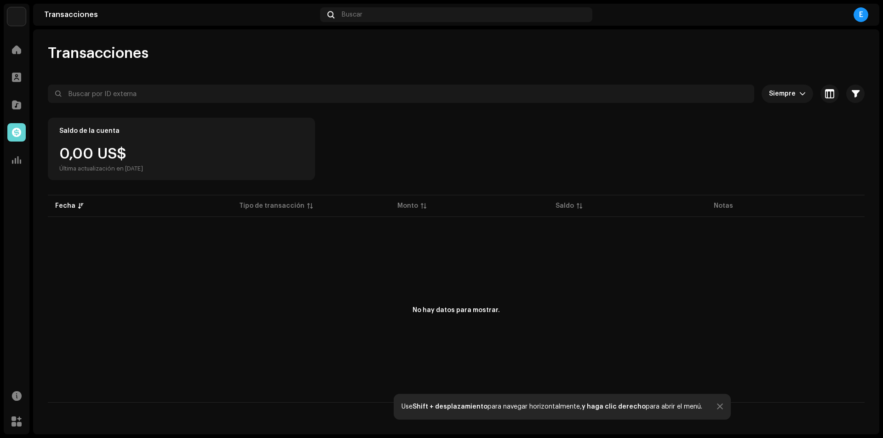
click at [861, 11] on div "E" at bounding box center [861, 14] width 15 height 15
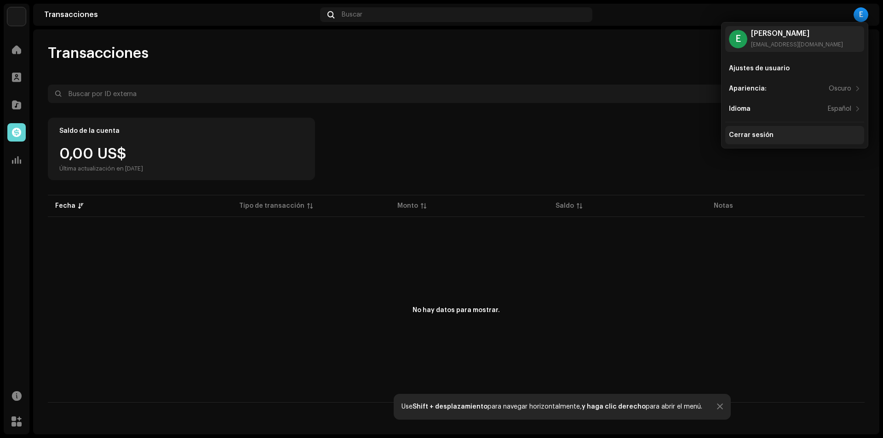
click at [763, 132] on div "Cerrar sesión" at bounding box center [751, 135] width 45 height 7
